Goal: Information Seeking & Learning: Compare options

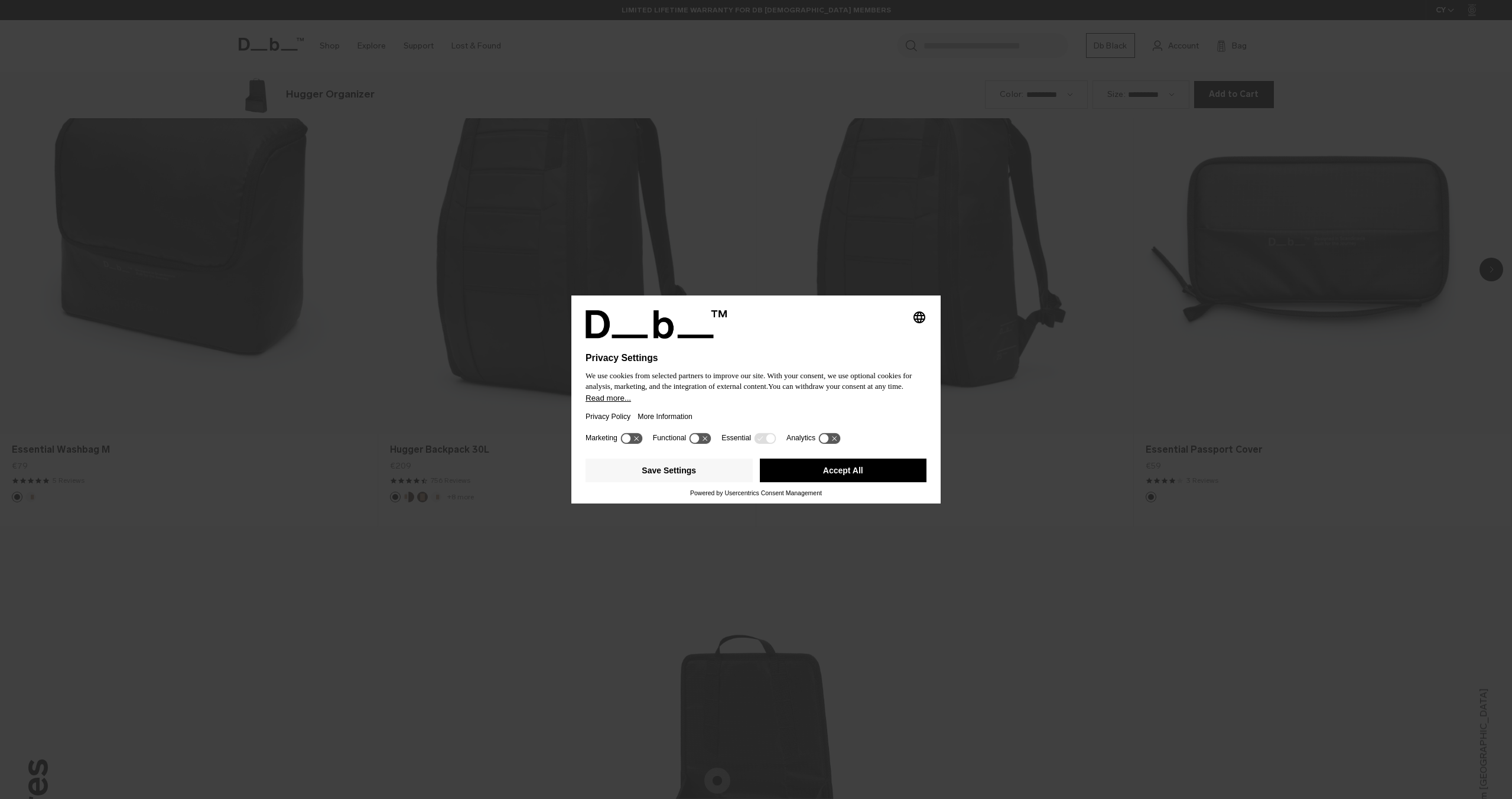
scroll to position [1598, 0]
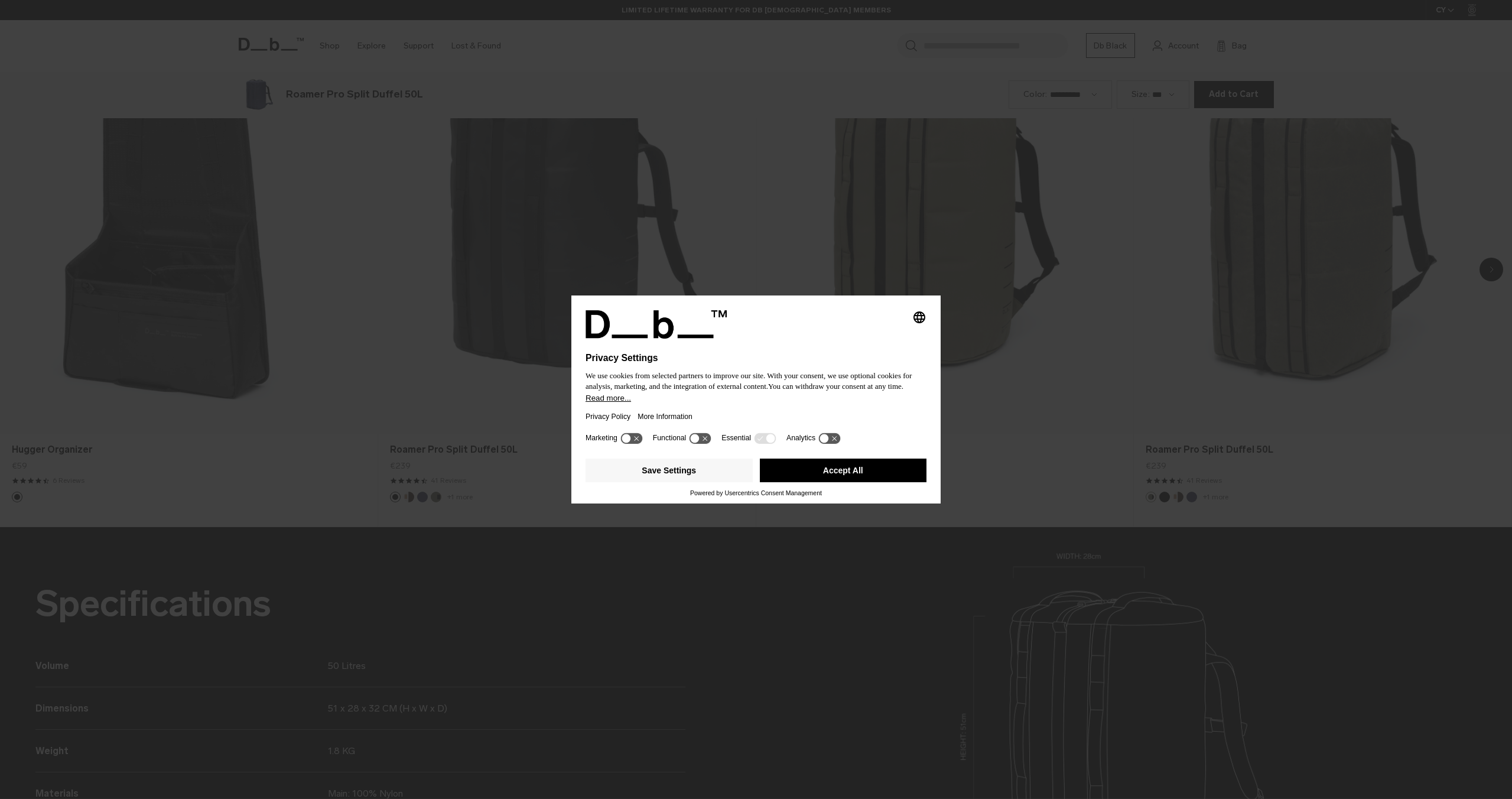
scroll to position [1598, 0]
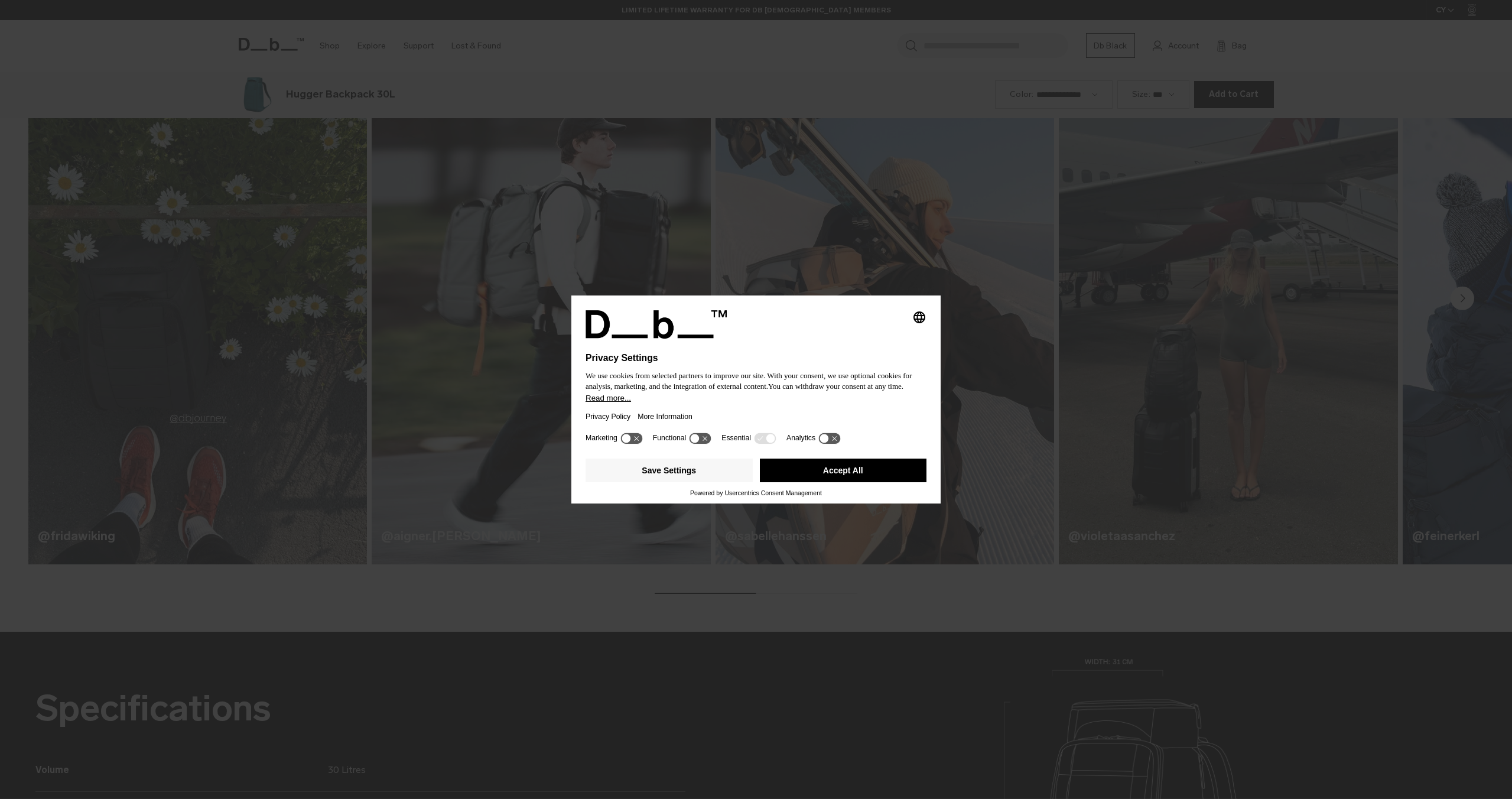
scroll to position [1598, 0]
